Goal: Information Seeking & Learning: Learn about a topic

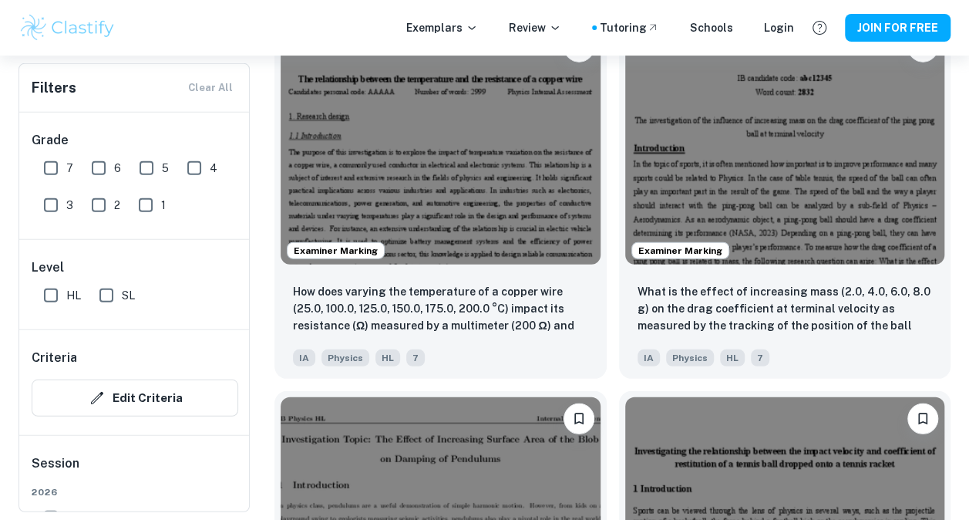
scroll to position [2002, 0]
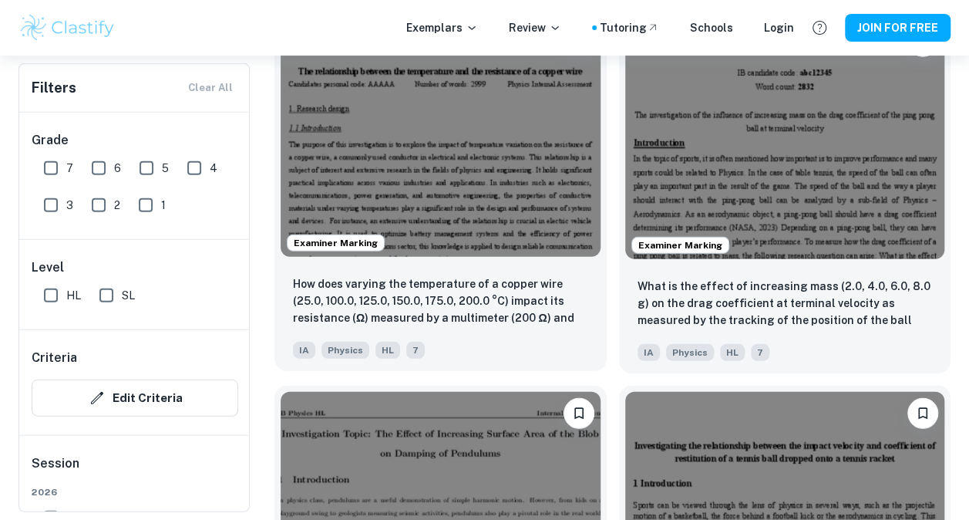
click at [395, 159] on img at bounding box center [441, 138] width 320 height 240
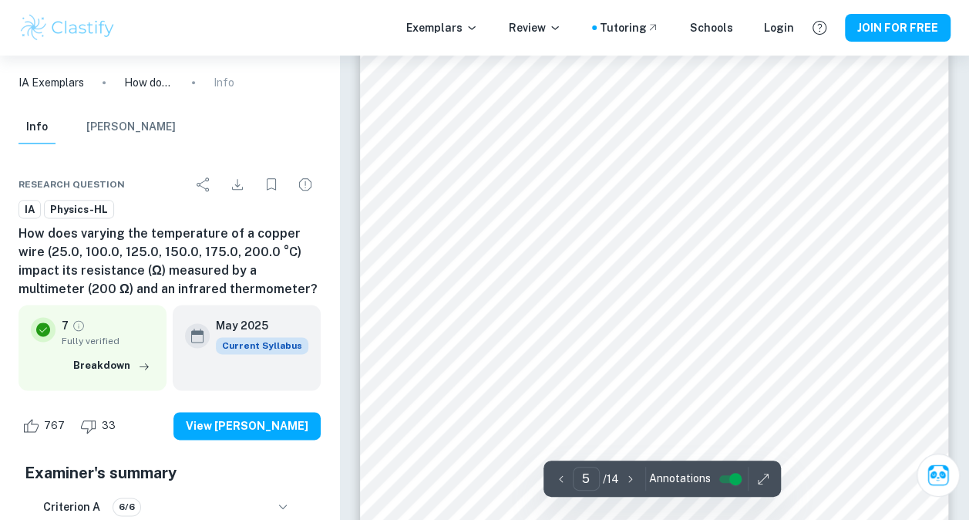
scroll to position [3779, 0]
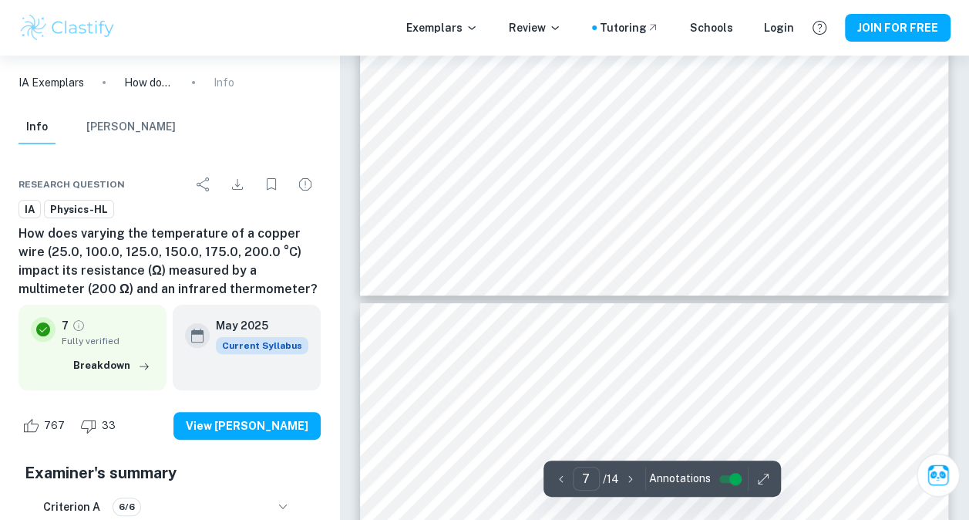
type input "8"
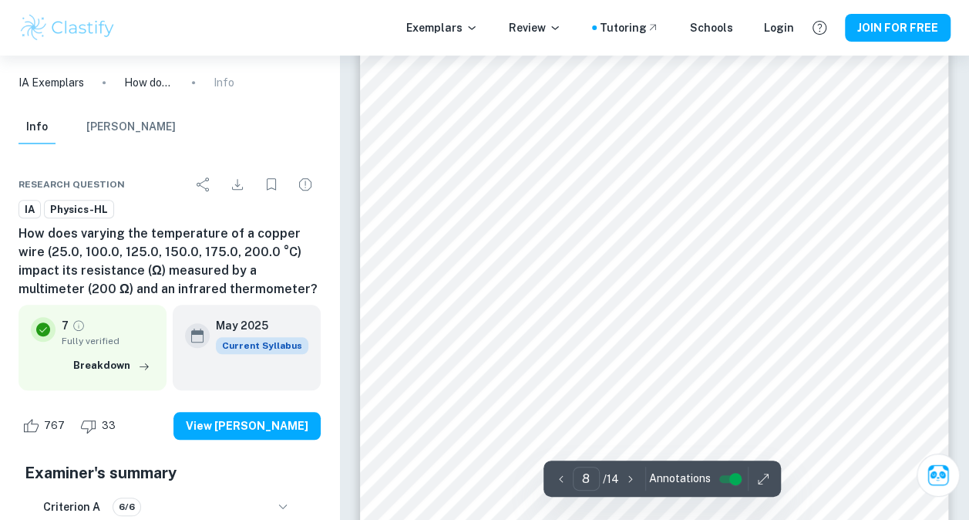
scroll to position [6330, 0]
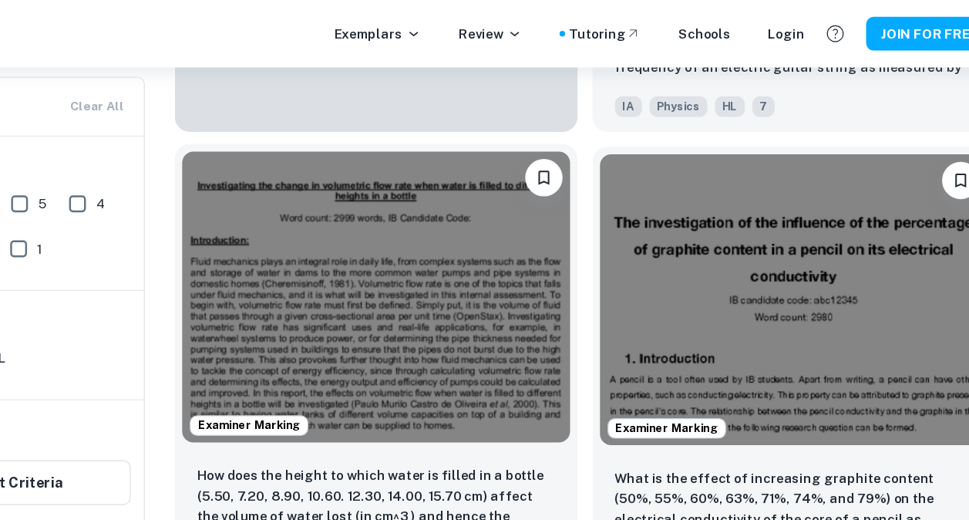
scroll to position [1148, 0]
